Goal: Information Seeking & Learning: Learn about a topic

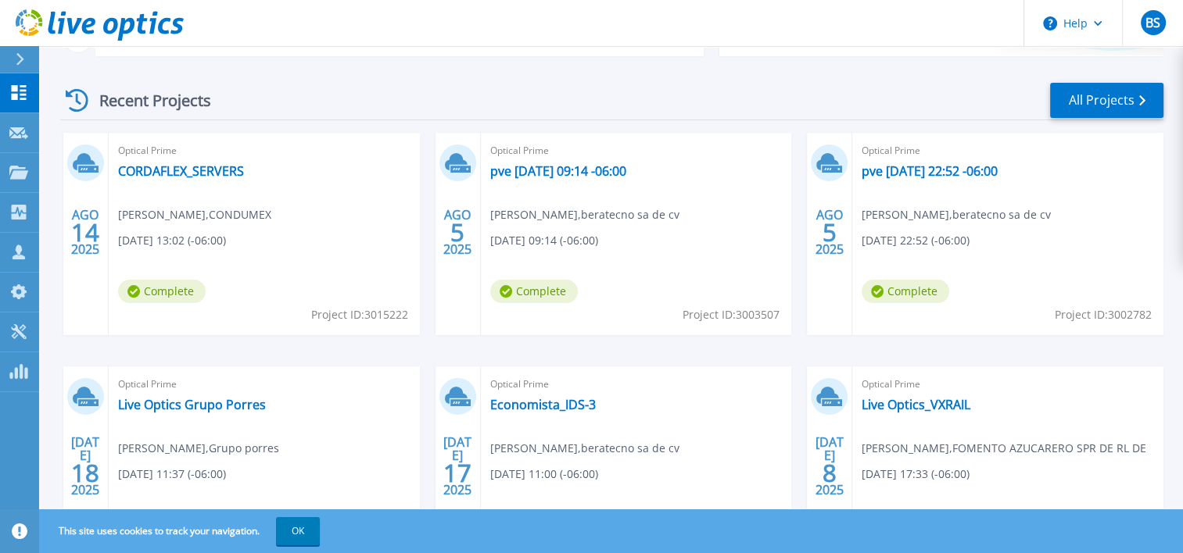
scroll to position [208, 0]
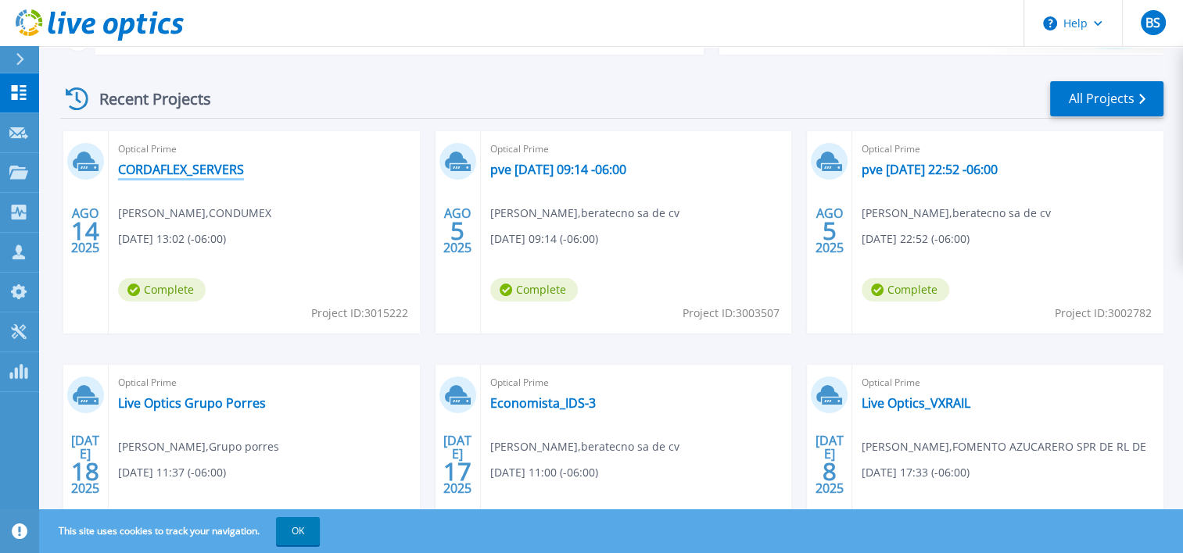
click at [202, 164] on link "CORDAFLEX_SERVERS" at bounding box center [181, 170] width 126 height 16
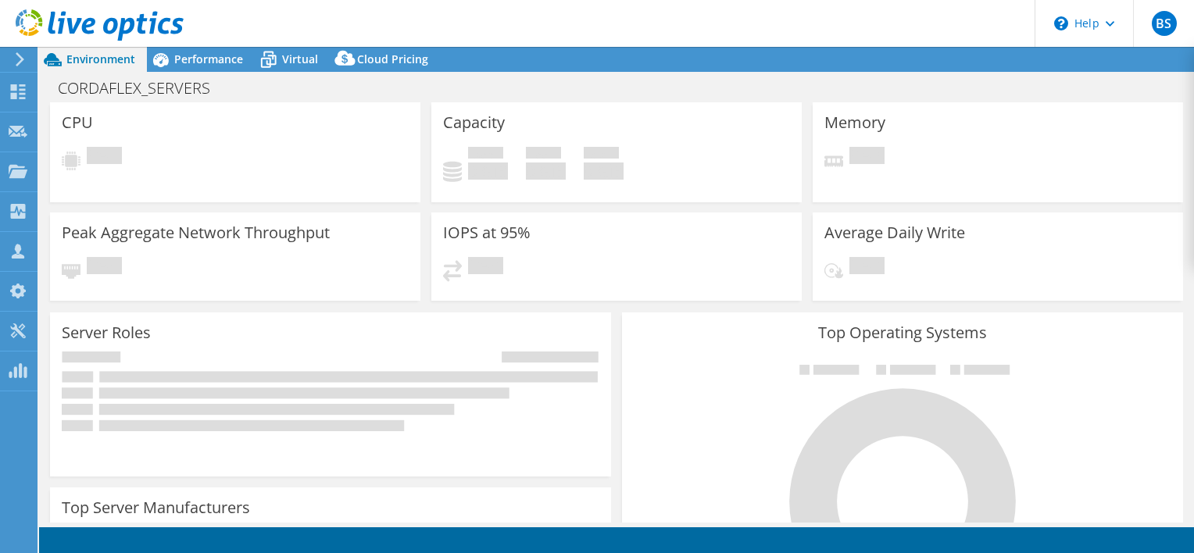
select select "USD"
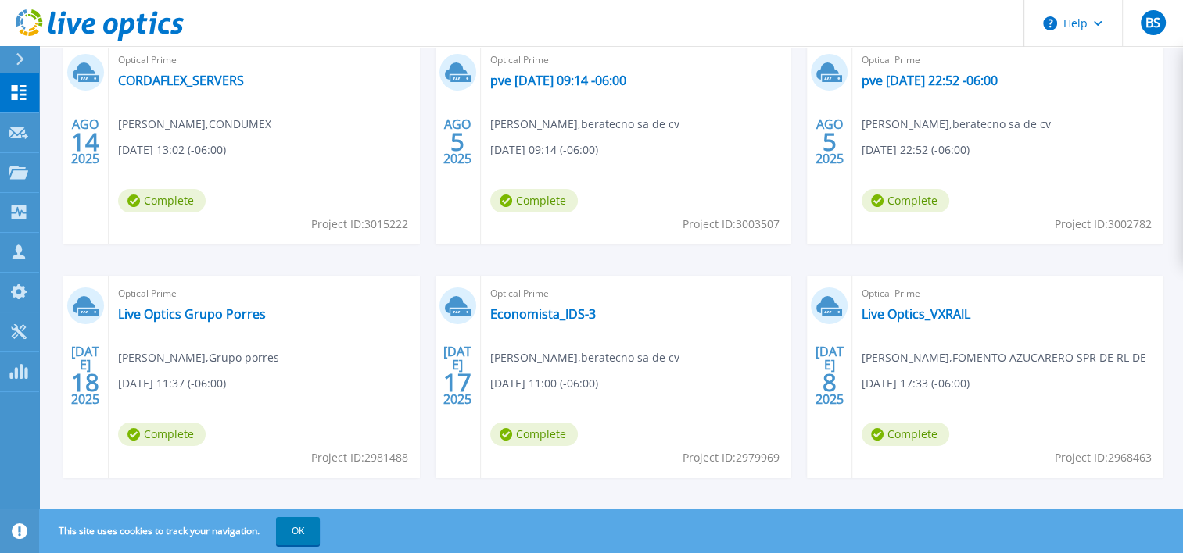
scroll to position [313, 0]
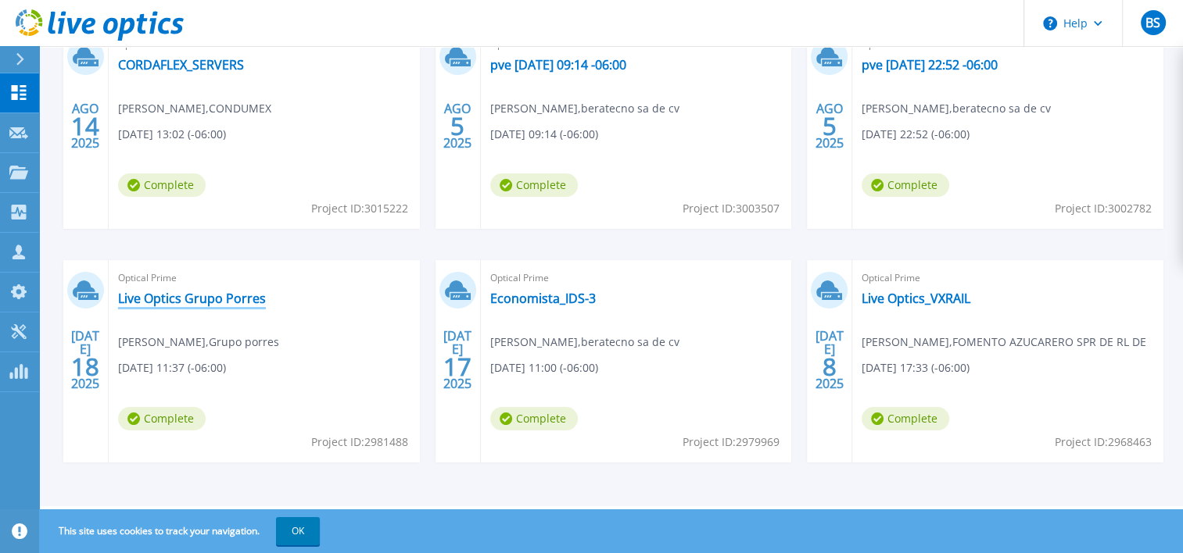
click at [234, 298] on link "Live Optics Grupo Porres" at bounding box center [192, 299] width 148 height 16
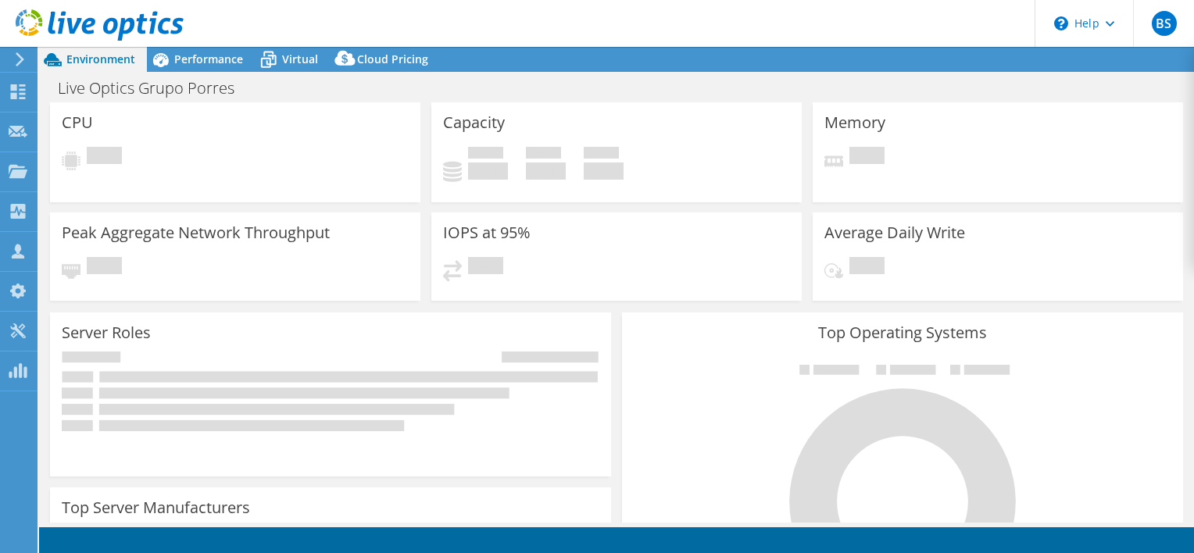
select select "USD"
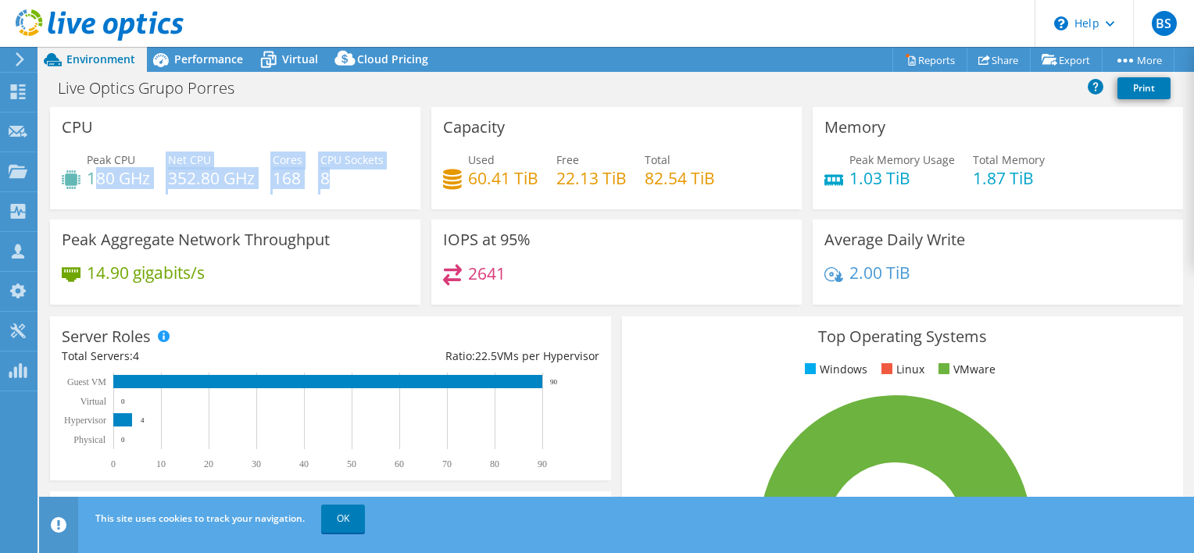
drag, startPoint x: 98, startPoint y: 180, endPoint x: 371, endPoint y: 177, distance: 272.0
click at [371, 177] on div "Peak CPU 180 GHz Net CPU 352.80 GHz Cores 168 CPU Sockets 8" at bounding box center [235, 177] width 347 height 51
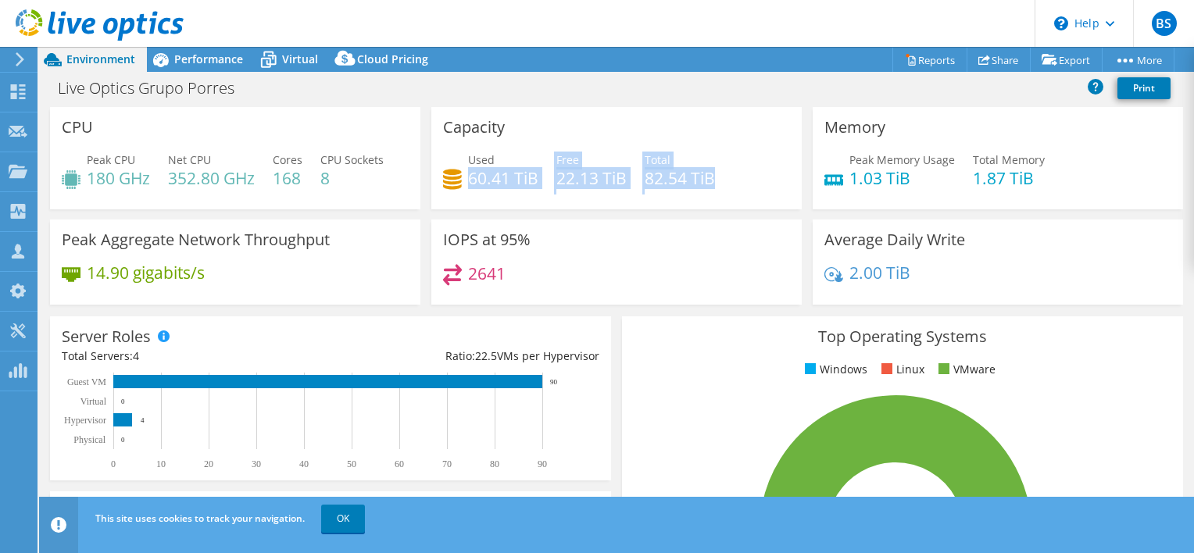
drag, startPoint x: 371, startPoint y: 177, endPoint x: 727, endPoint y: 177, distance: 356.4
click at [727, 177] on div "Used 60.41 TiB Free 22.13 TiB Total 82.54 TiB" at bounding box center [616, 177] width 347 height 51
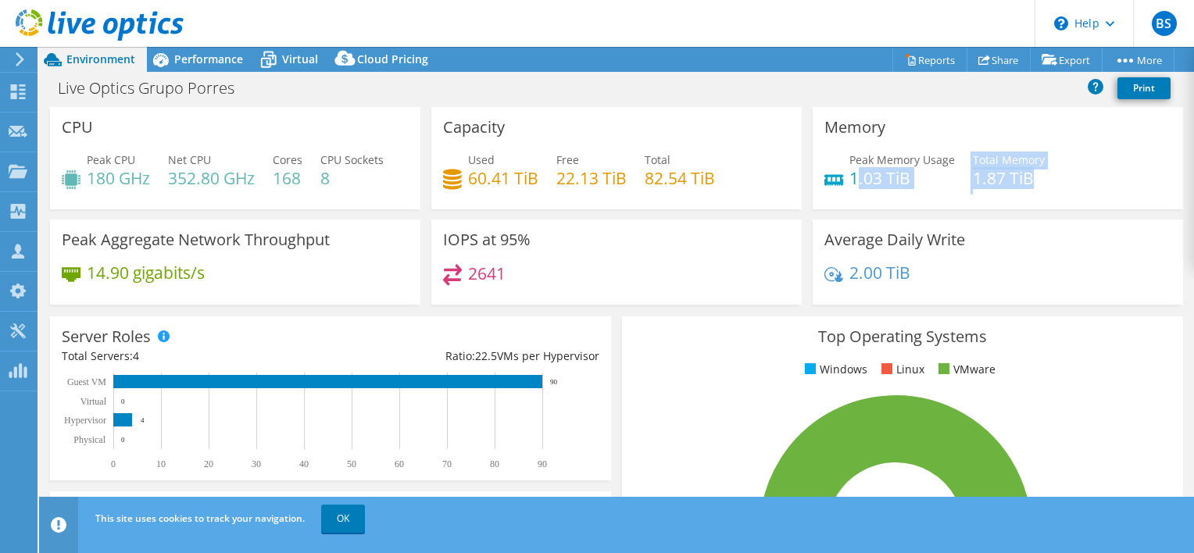
drag, startPoint x: 727, startPoint y: 177, endPoint x: 1087, endPoint y: 165, distance: 360.6
click at [1087, 165] on div "Peak Memory Usage 1.03 TiB Total Memory 1.87 TiB" at bounding box center [998, 177] width 347 height 51
drag, startPoint x: 1087, startPoint y: 165, endPoint x: 1072, endPoint y: 195, distance: 33.9
click at [1072, 195] on div "Peak Memory Usage 1.03 TiB Total Memory 1.87 TiB" at bounding box center [998, 177] width 347 height 51
drag, startPoint x: 439, startPoint y: 240, endPoint x: 567, endPoint y: 238, distance: 128.2
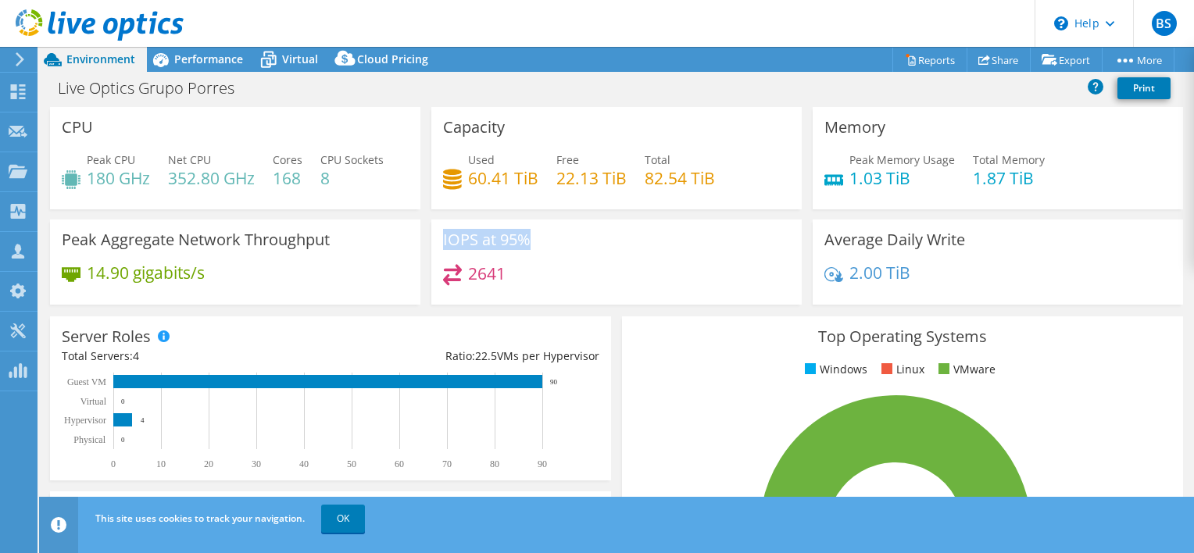
click at [567, 238] on div "IOPS at 95% 2641" at bounding box center [616, 262] width 371 height 85
click at [727, 264] on div "2641" at bounding box center [616, 281] width 347 height 34
click at [193, 56] on span "Performance" at bounding box center [208, 59] width 69 height 15
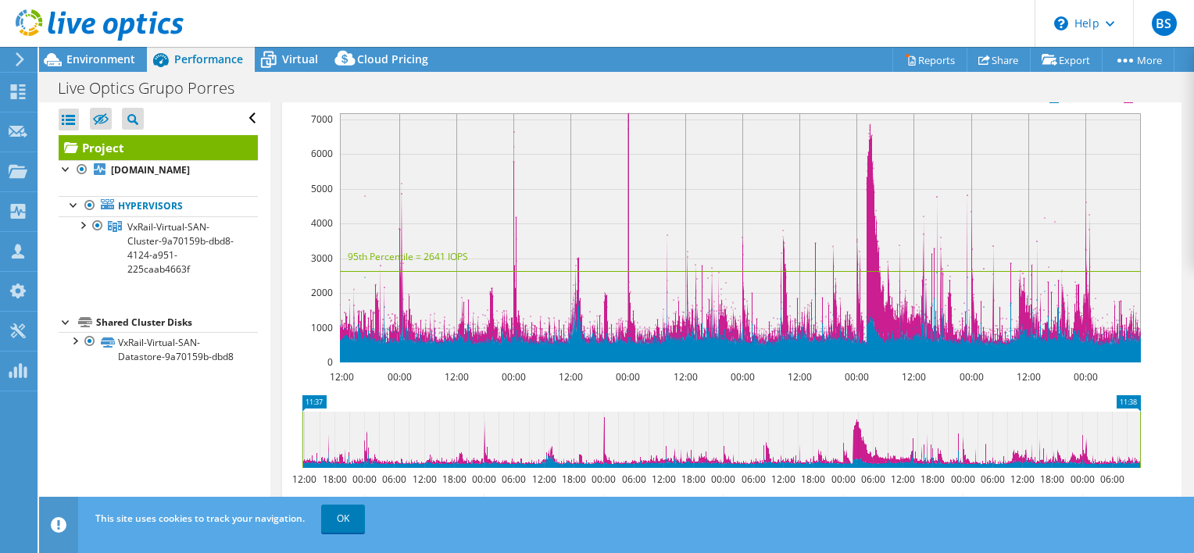
scroll to position [413, 0]
click at [90, 62] on span "Environment" at bounding box center [100, 59] width 69 height 15
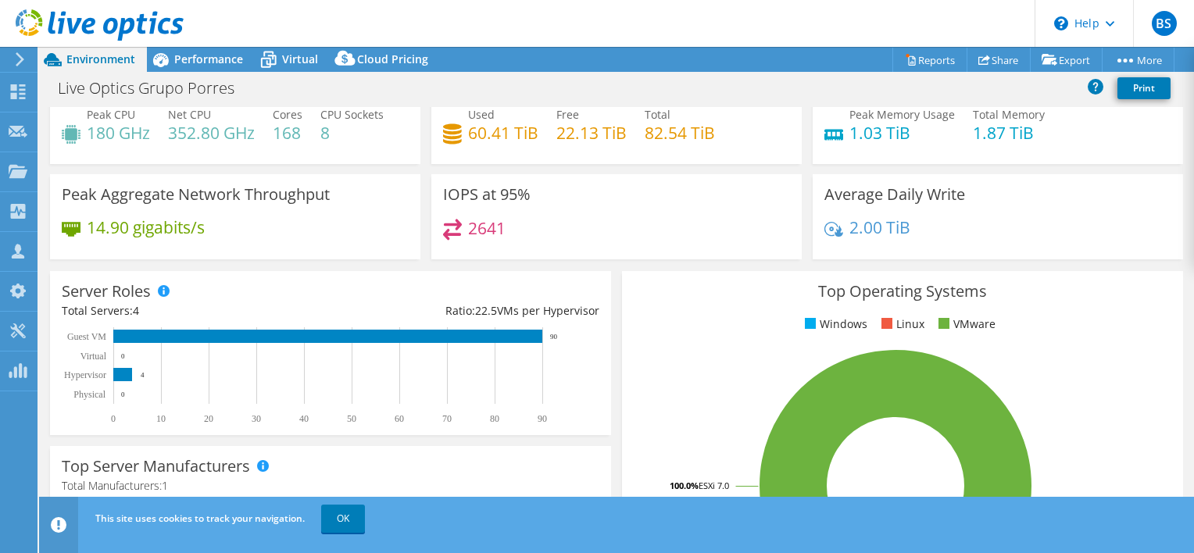
scroll to position [0, 0]
